Goal: Book appointment/travel/reservation

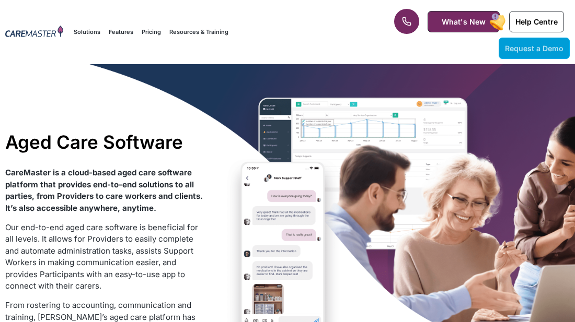
click at [548, 49] on span "Request a Demo" at bounding box center [534, 48] width 59 height 9
click at [541, 56] on link "Request a Demo" at bounding box center [533, 48] width 71 height 21
click at [542, 51] on span "Request a Demo" at bounding box center [534, 48] width 59 height 9
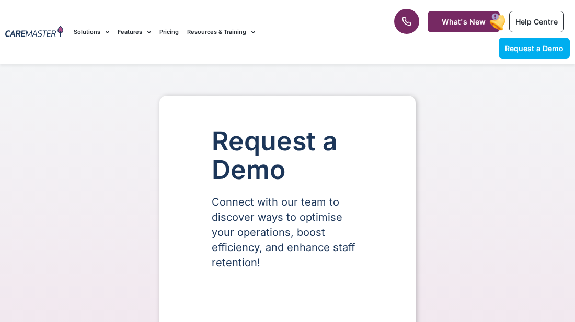
select select "**"
